Goal: Check status: Check status

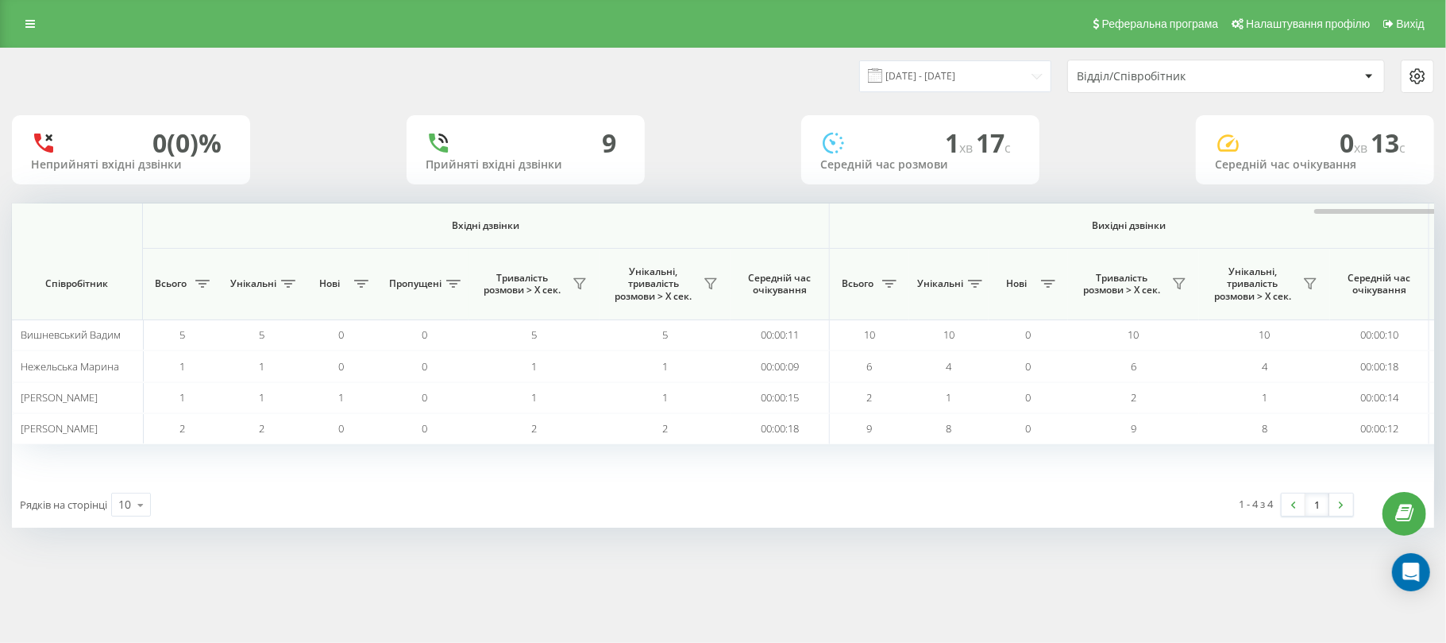
scroll to position [0, 793]
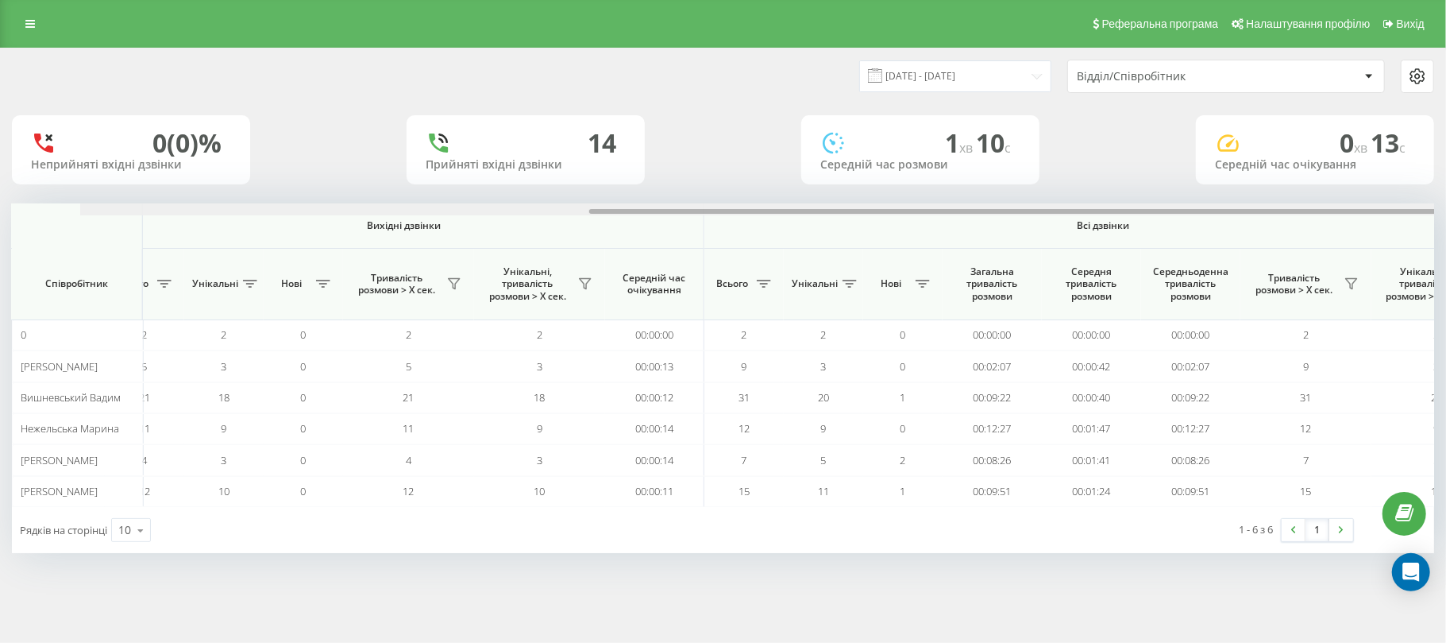
scroll to position [0, 793]
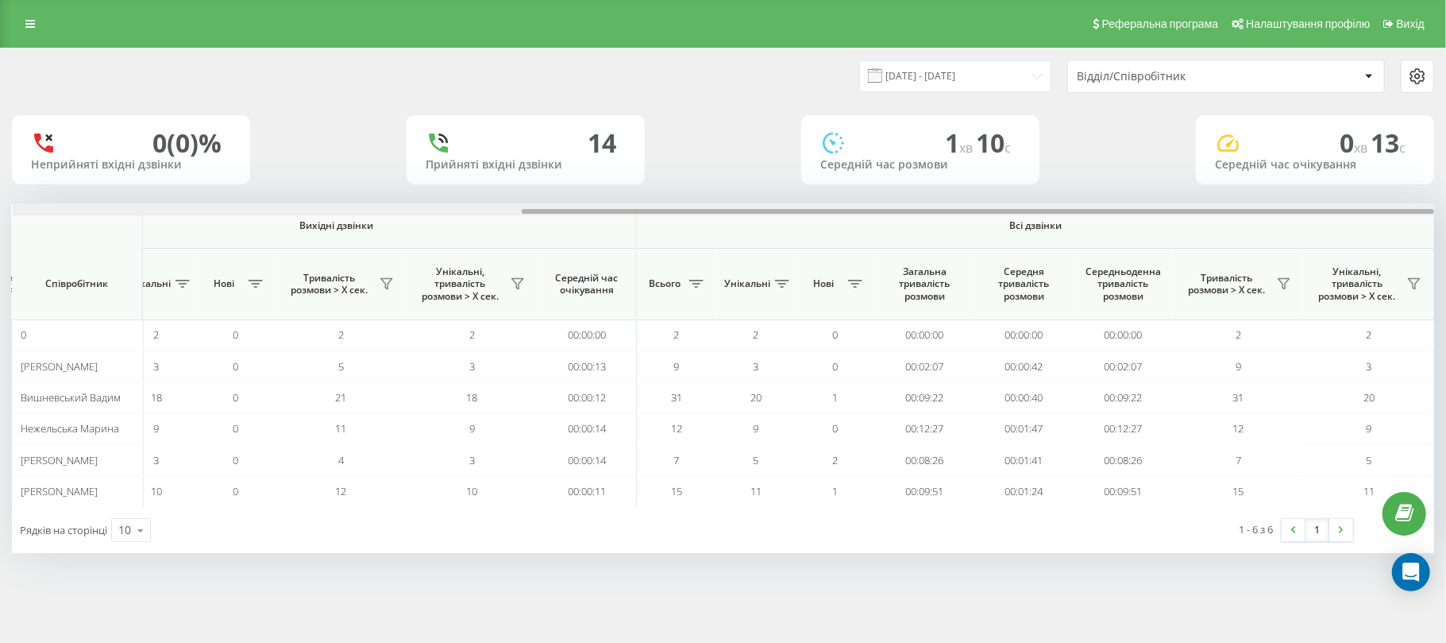
drag, startPoint x: 370, startPoint y: 213, endPoint x: 1446, endPoint y: 216, distance: 1075.5
click at [1446, 216] on div "19.08.2025 - 19.08.2025 Відділ/Співробітник 0 (0)% Неприйняті вхідні дзвінки 14…" at bounding box center [723, 316] width 1446 height 537
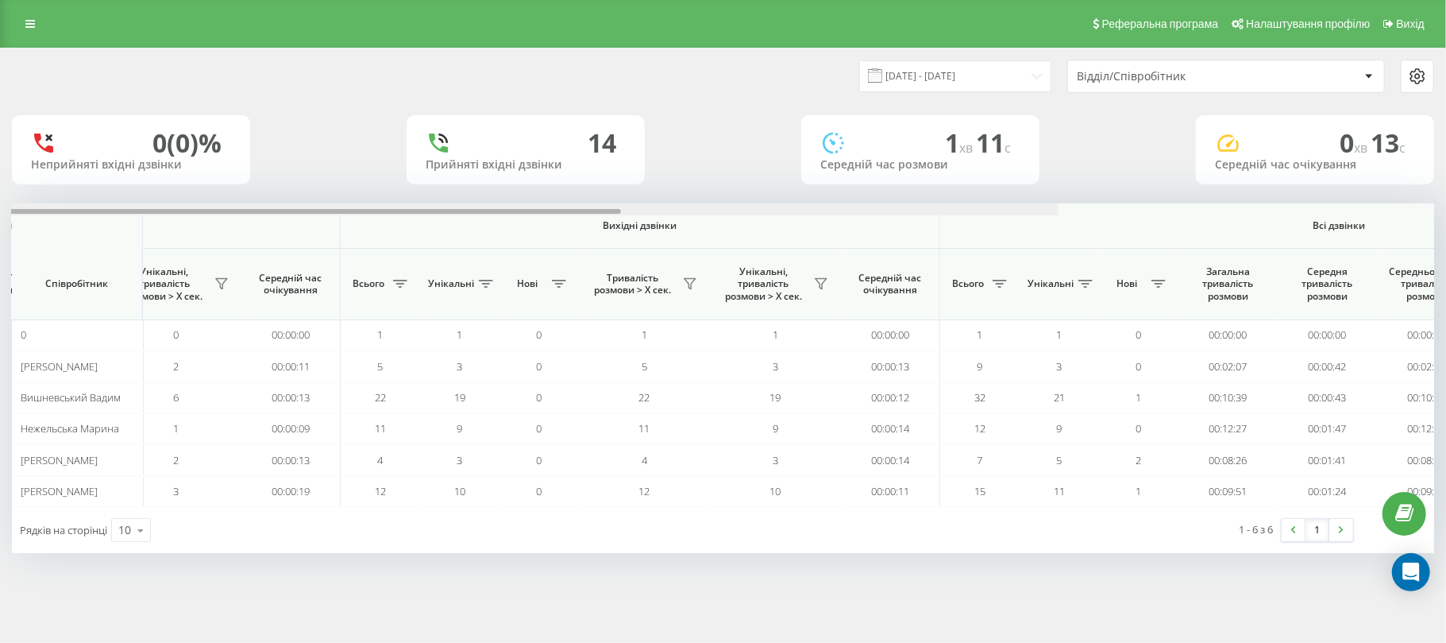
scroll to position [0, 793]
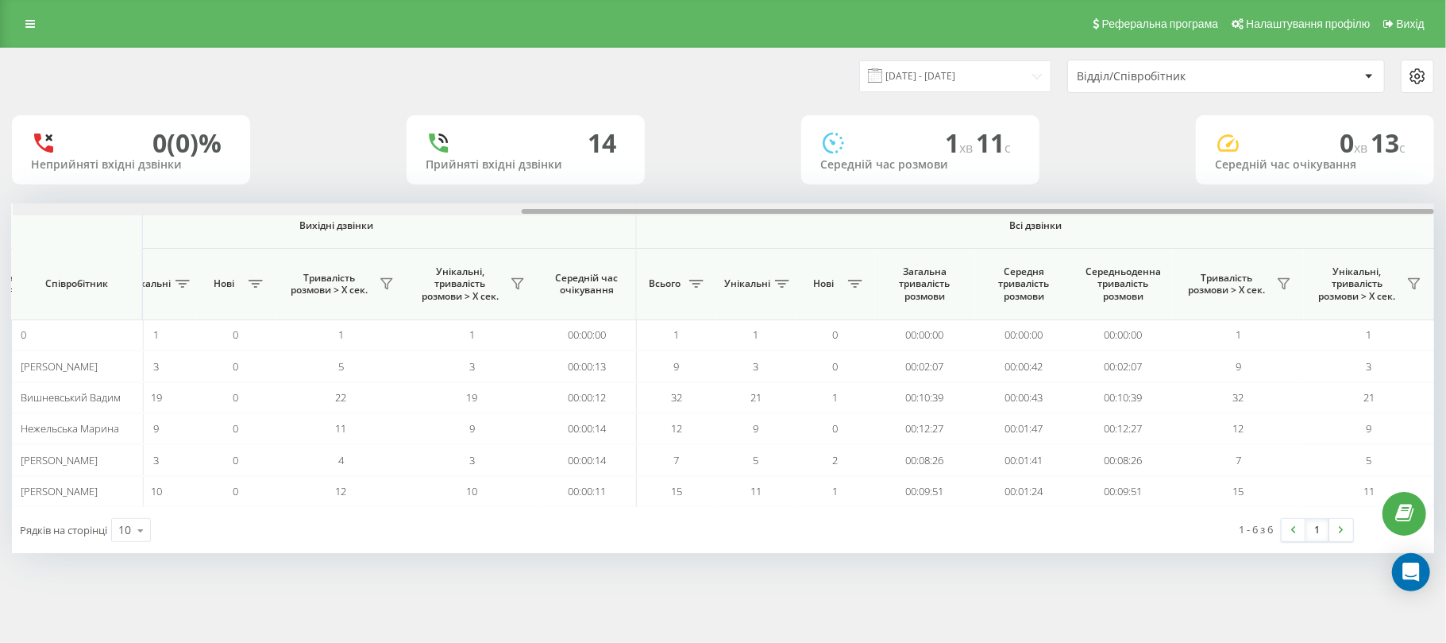
drag, startPoint x: 315, startPoint y: 211, endPoint x: 1446, endPoint y: 197, distance: 1131.1
click at [1446, 197] on div "19.08.2025 - 19.08.2025 Відділ/Співробітник 0 (0)% Неприйняті вхідні дзвінки 14…" at bounding box center [723, 316] width 1446 height 537
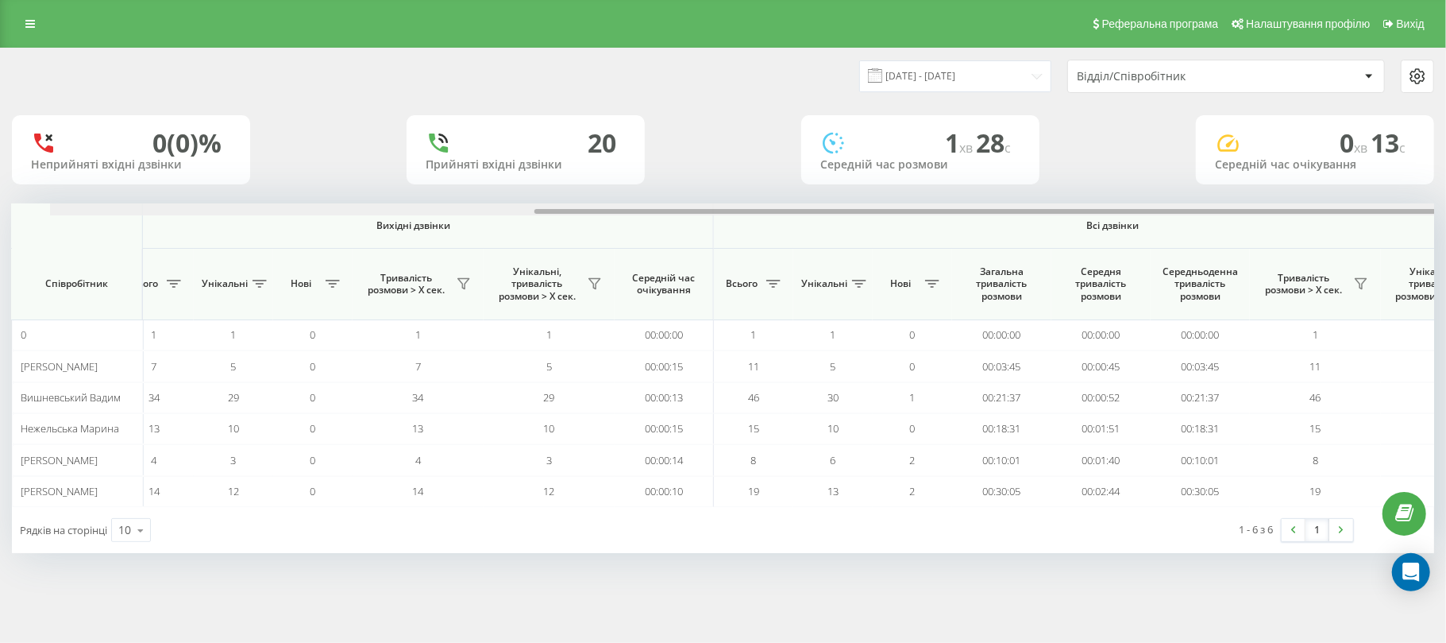
scroll to position [0, 793]
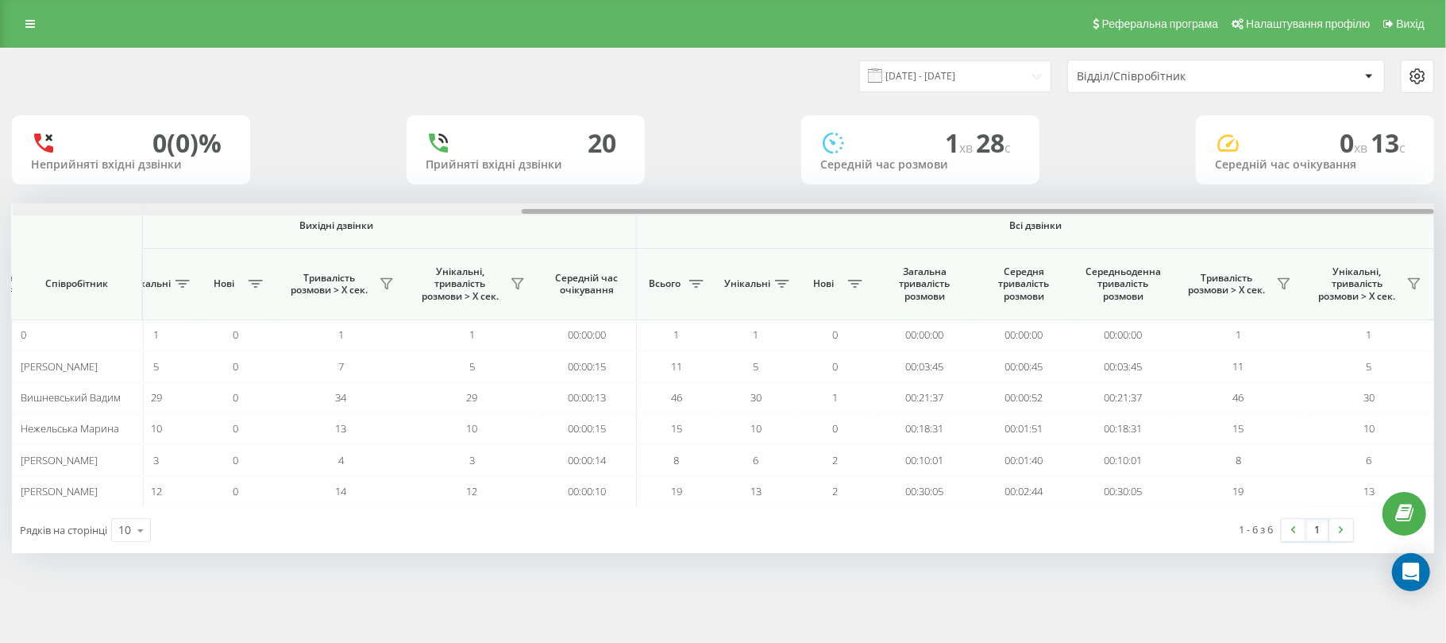
drag, startPoint x: 539, startPoint y: 210, endPoint x: 1291, endPoint y: 163, distance: 754.5
click at [1291, 163] on div "[DATE] - [DATE] Відділ/Співробітник 0 (0)% Неприйняті вхідні дзвінки 20 Прийнят…" at bounding box center [723, 300] width 1423 height 504
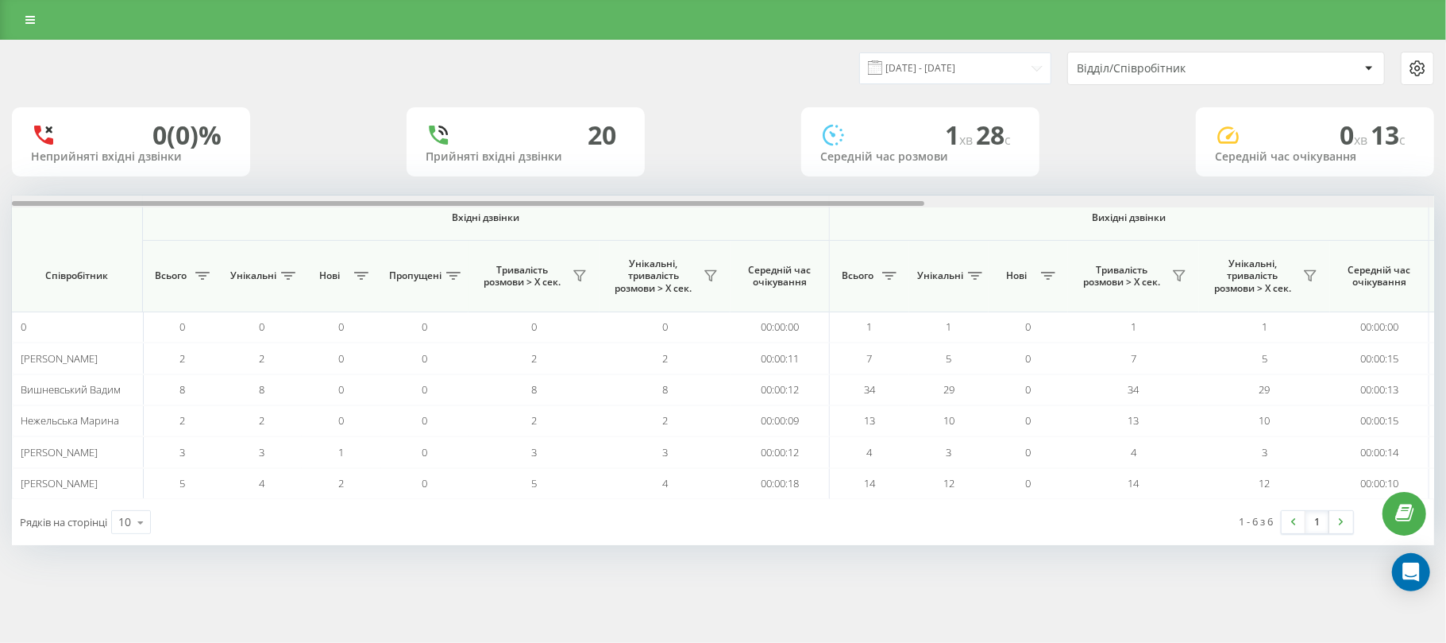
click at [710, 200] on div at bounding box center [723, 201] width 1423 height 12
drag, startPoint x: 608, startPoint y: 205, endPoint x: 0, endPoint y: 221, distance: 608.6
click at [0, 221] on div "[DATE] - [DATE] Відділ/Співробітник 0 (0)% Неприйняті вхідні дзвінки 20 Прийнят…" at bounding box center [723, 308] width 1446 height 537
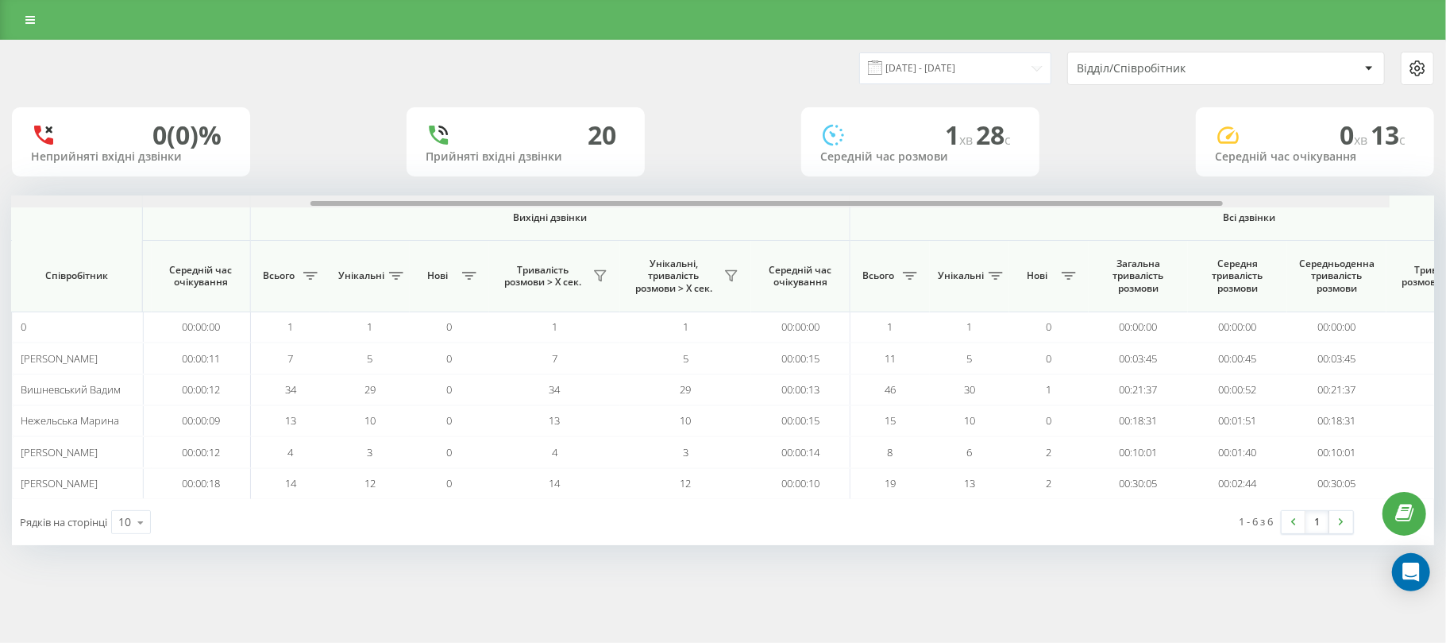
scroll to position [0, 793]
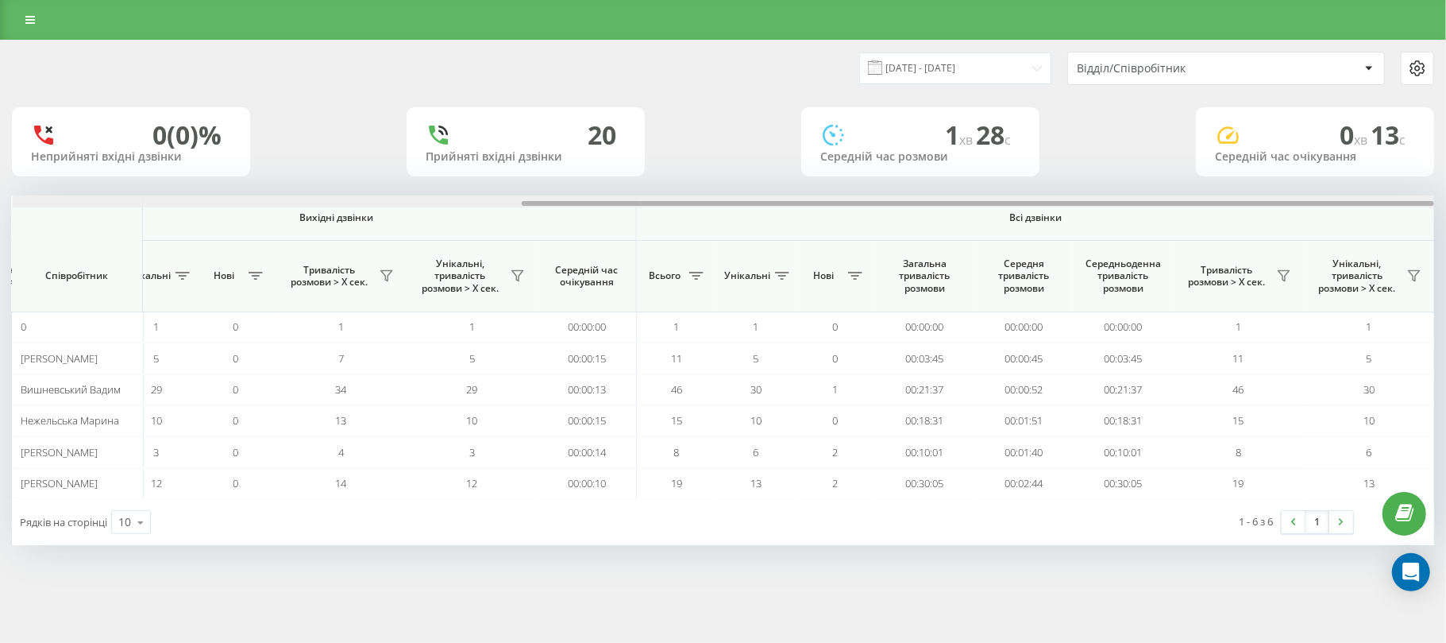
drag, startPoint x: 492, startPoint y: 202, endPoint x: 1225, endPoint y: 194, distance: 732.4
click at [1225, 194] on div "[DATE] - [DATE] Відділ/Співробітник 0 (0)% Неприйняті вхідні дзвінки 20 Прийнят…" at bounding box center [723, 293] width 1423 height 504
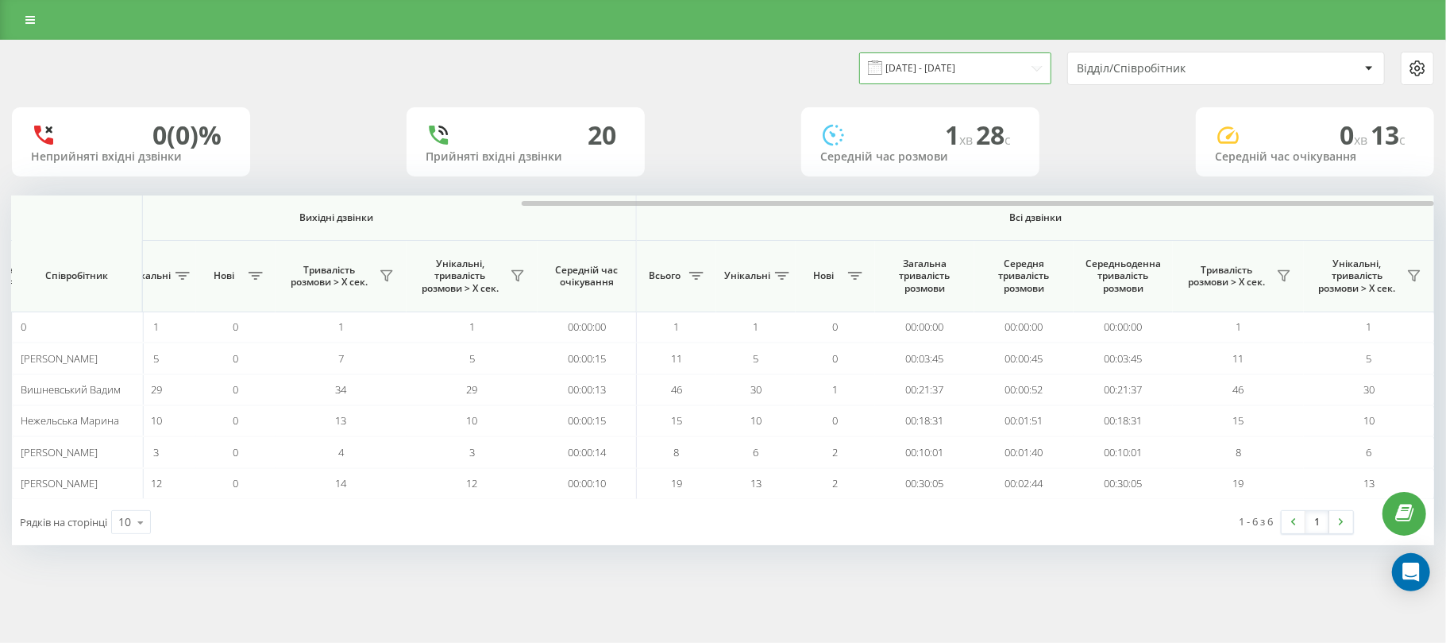
click at [900, 70] on input "[DATE] - [DATE]" at bounding box center [955, 67] width 192 height 31
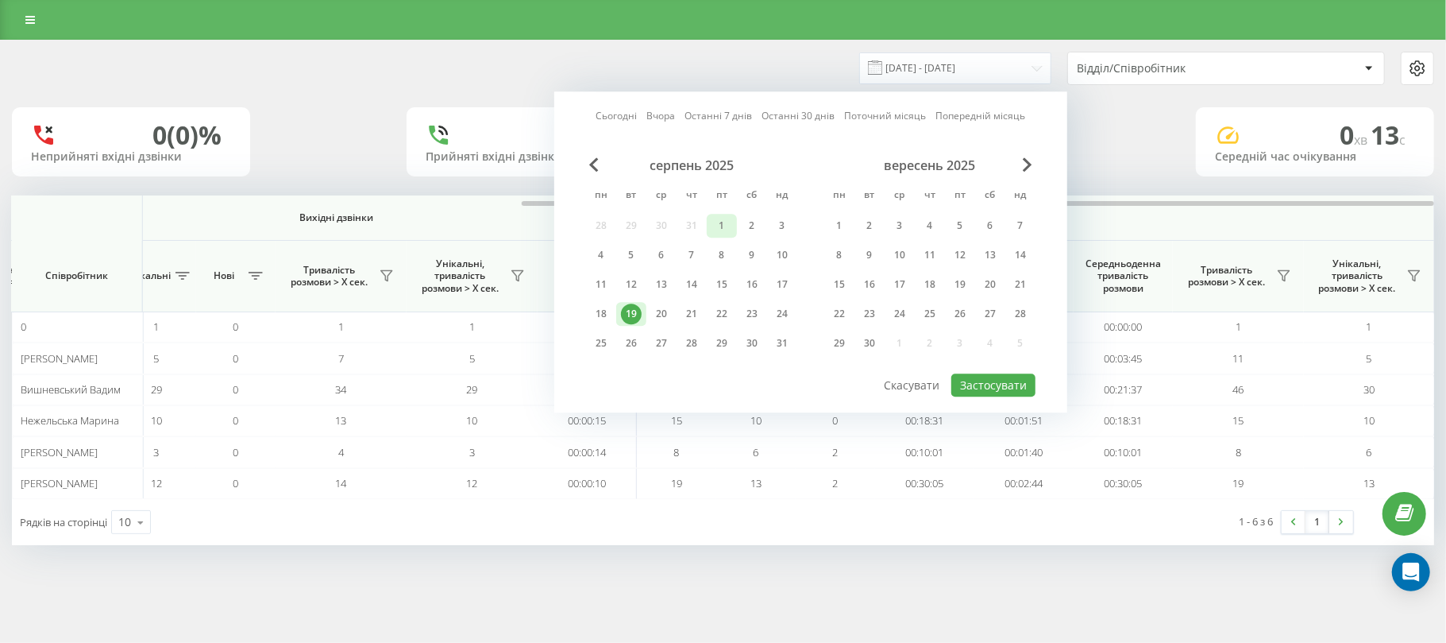
click at [725, 219] on div "1" at bounding box center [722, 225] width 21 height 21
click at [635, 313] on div "19" at bounding box center [631, 313] width 21 height 21
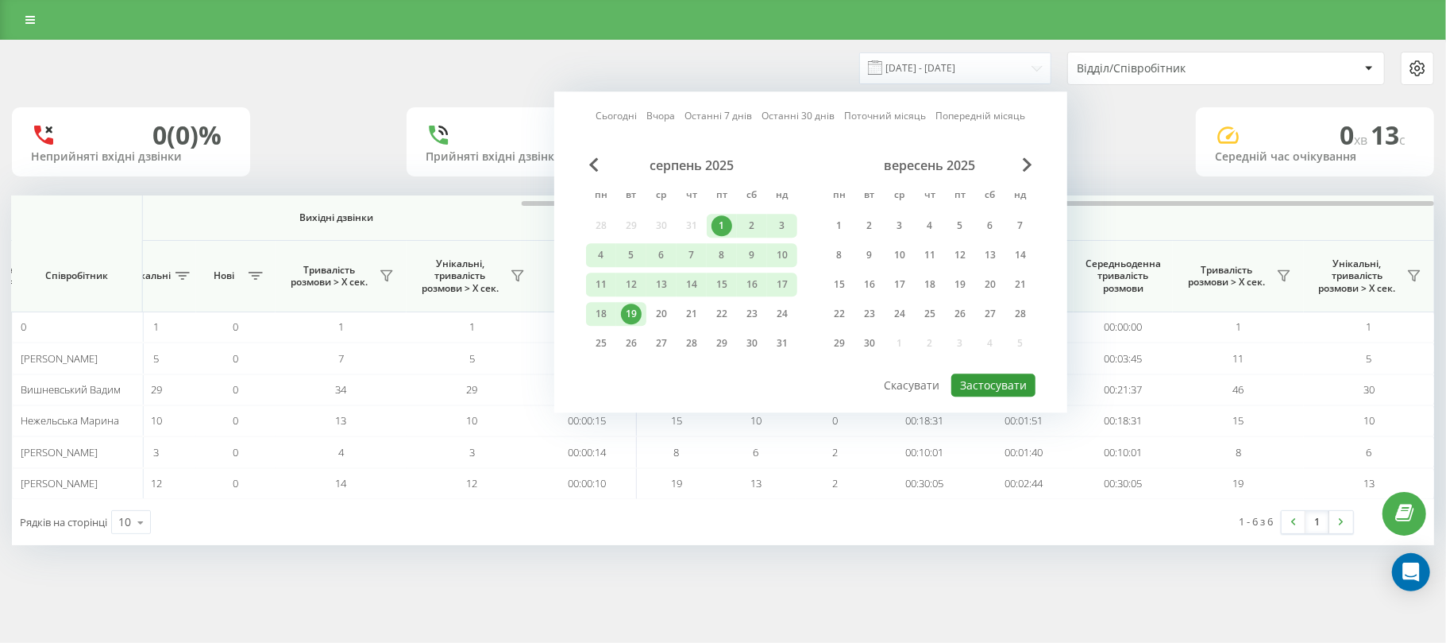
click at [995, 375] on button "Застосувати" at bounding box center [994, 384] width 84 height 23
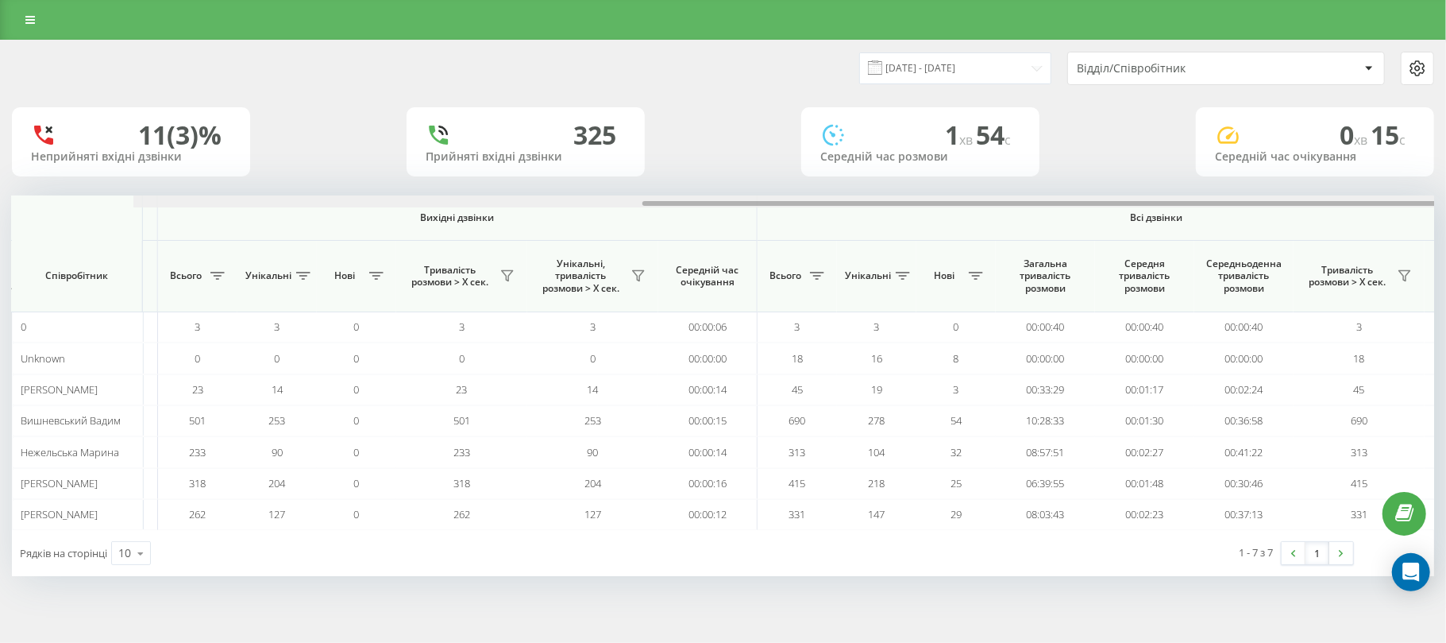
scroll to position [0, 793]
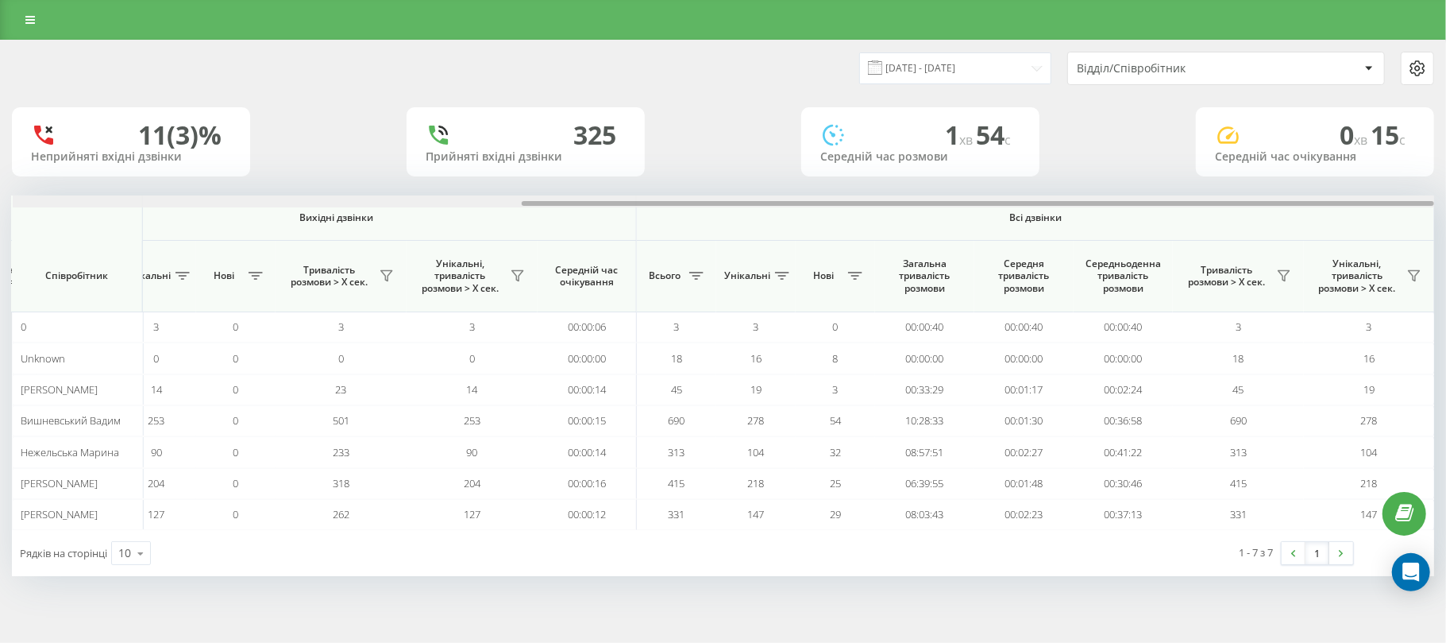
drag, startPoint x: 341, startPoint y: 202, endPoint x: 1202, endPoint y: 167, distance: 861.7
click at [1202, 167] on div "[DATE] - [DATE] Відділ/Співробітник 11 (3)% Неприйняті вхідні дзвінки 325 Прийн…" at bounding box center [723, 308] width 1423 height 535
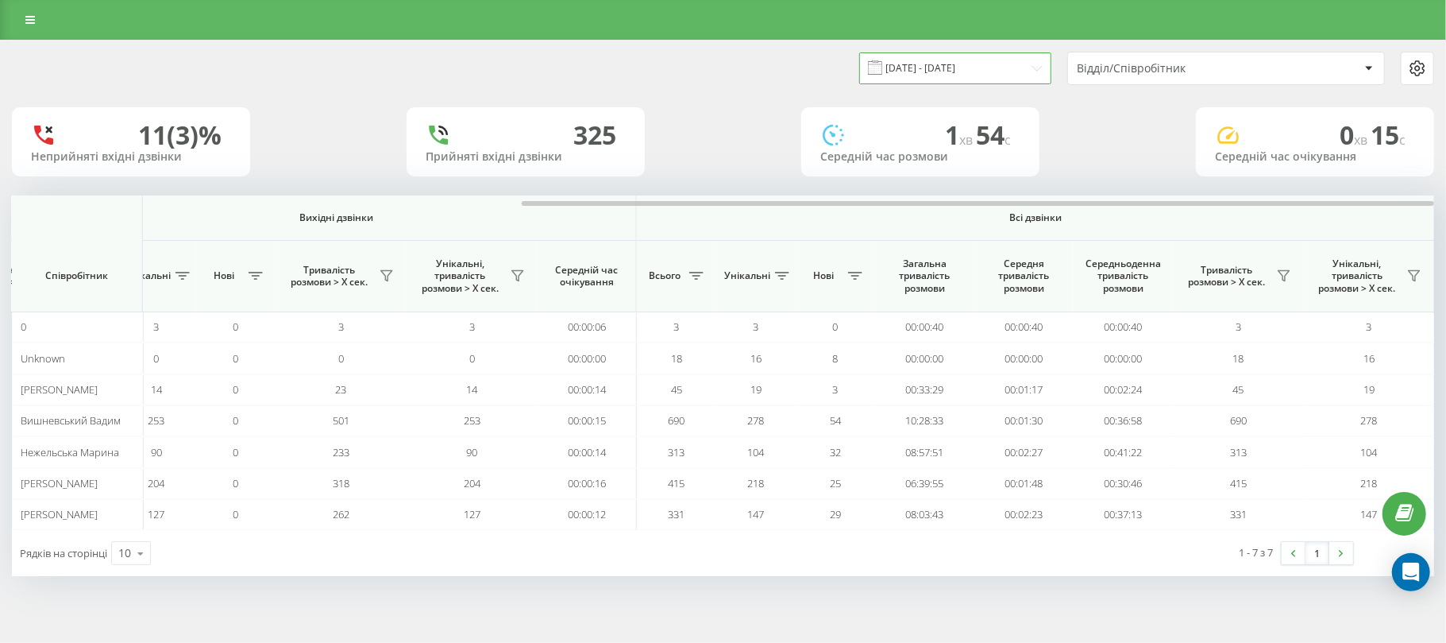
click at [948, 67] on input "[DATE] - [DATE]" at bounding box center [955, 67] width 192 height 31
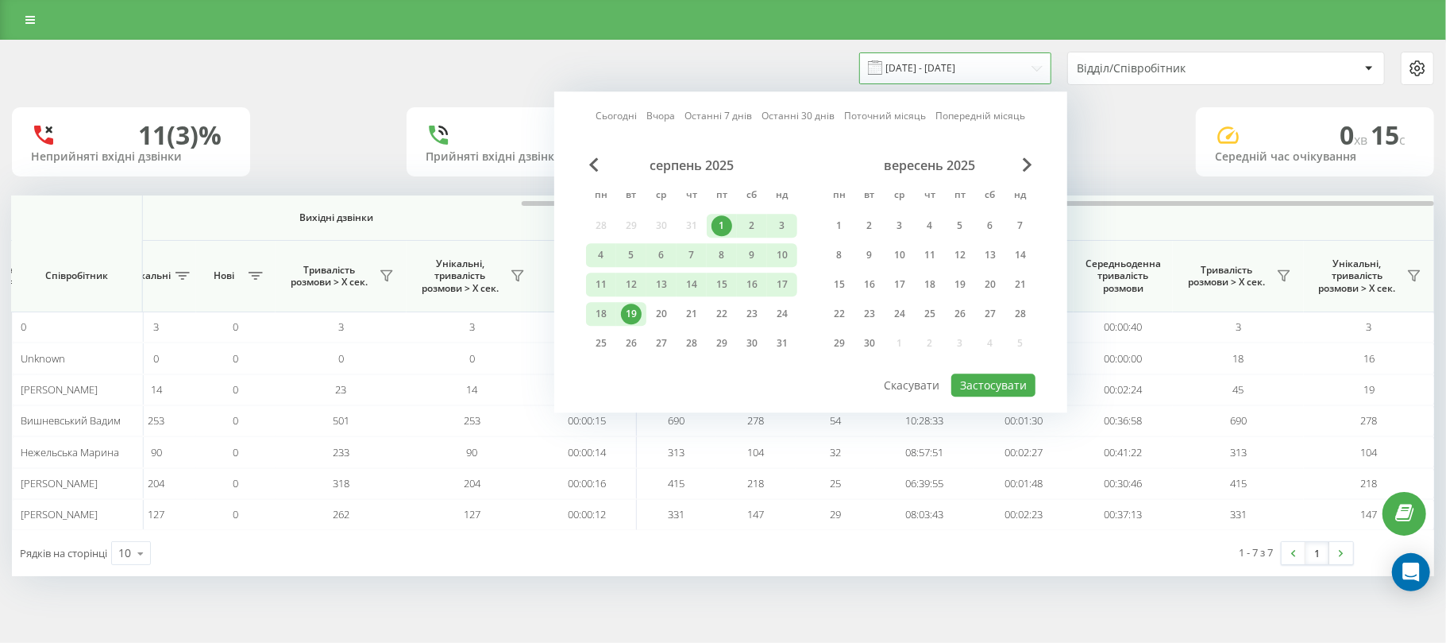
click at [983, 67] on input "[DATE] - [DATE]" at bounding box center [955, 67] width 192 height 31
click at [925, 59] on input "[DATE] - [DATE]" at bounding box center [955, 67] width 192 height 31
click at [629, 303] on div "19" at bounding box center [631, 313] width 21 height 21
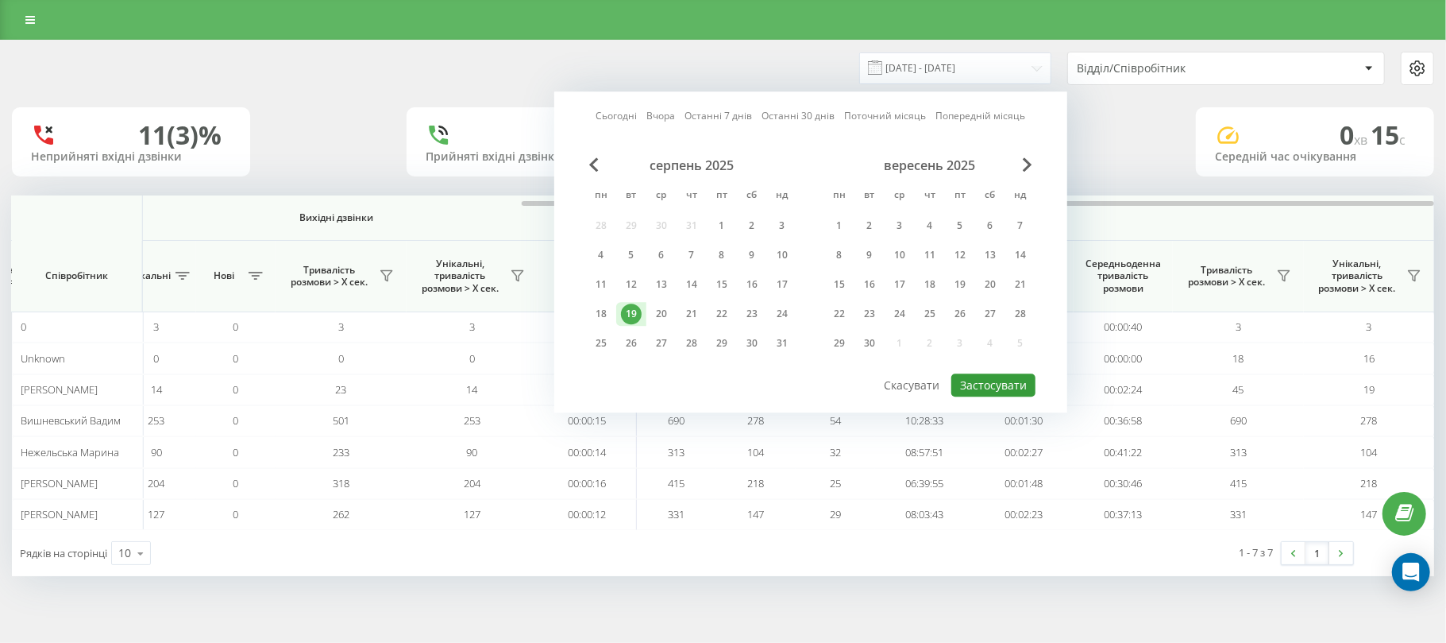
click at [977, 385] on button "Застосувати" at bounding box center [994, 384] width 84 height 23
type input "[DATE] - [DATE]"
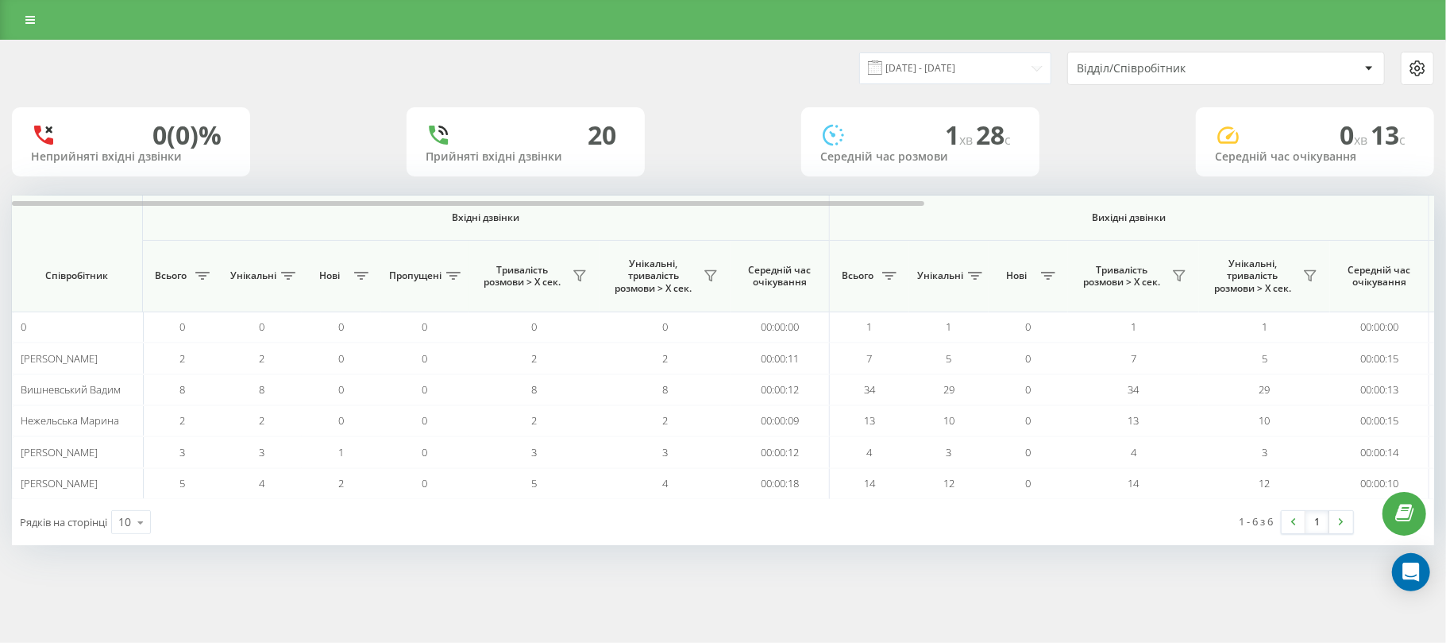
drag, startPoint x: 896, startPoint y: 576, endPoint x: 878, endPoint y: 620, distance: 47.1
click at [896, 576] on div "[DATE] - [DATE] Відділ/Співробітник 0 (0)% Неприйняті вхідні дзвінки 20 Прийнят…" at bounding box center [723, 308] width 1446 height 537
